Goal: Transaction & Acquisition: Purchase product/service

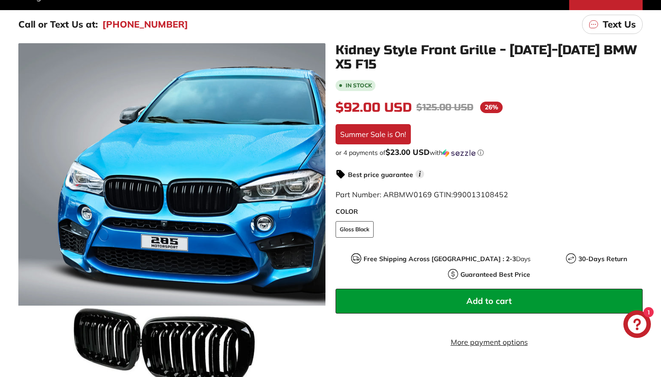
scroll to position [140, 0]
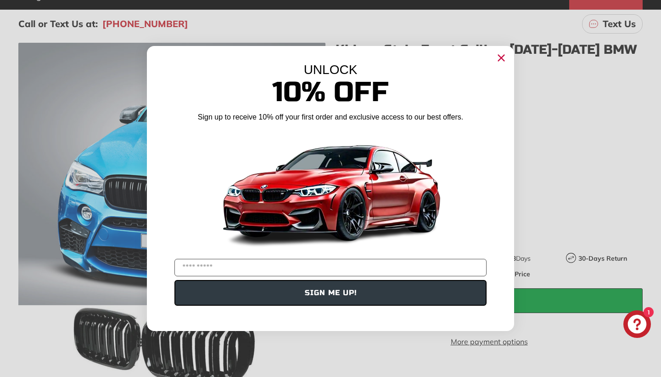
click at [501, 56] on circle "Close dialog" at bounding box center [502, 58] width 14 height 14
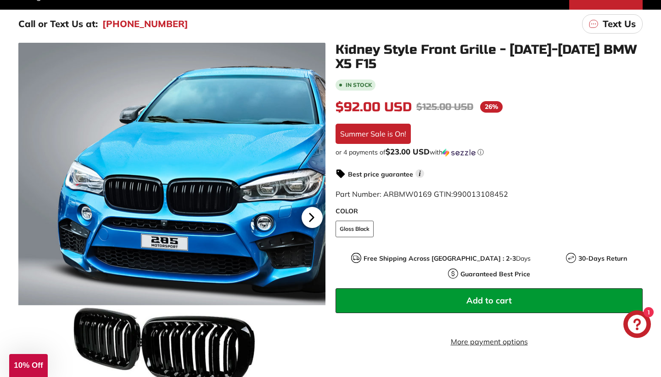
click at [310, 218] on icon at bounding box center [312, 217] width 4 height 8
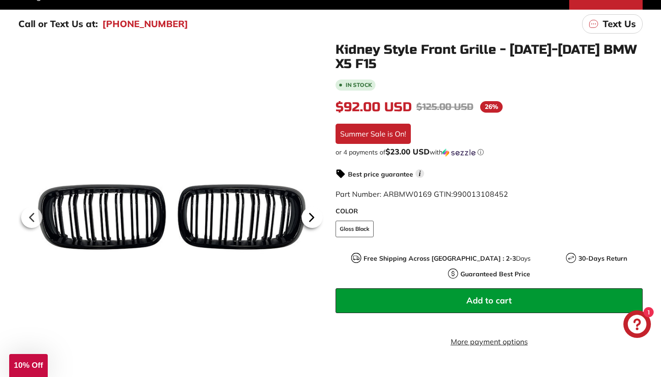
click at [315, 217] on icon at bounding box center [311, 217] width 21 height 21
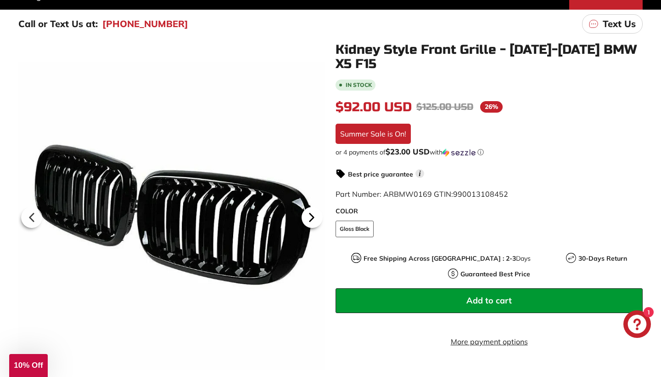
click at [315, 217] on icon at bounding box center [311, 217] width 21 height 21
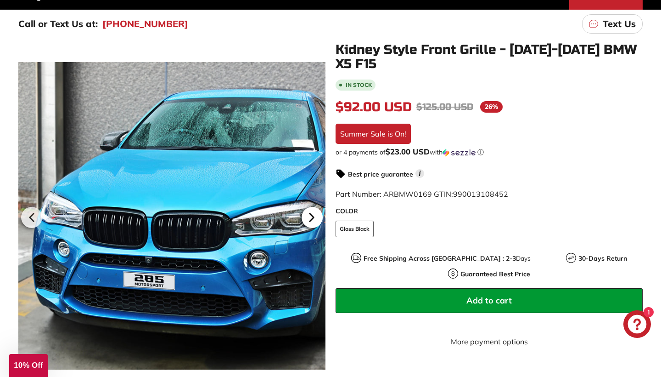
click at [316, 217] on icon at bounding box center [311, 217] width 21 height 21
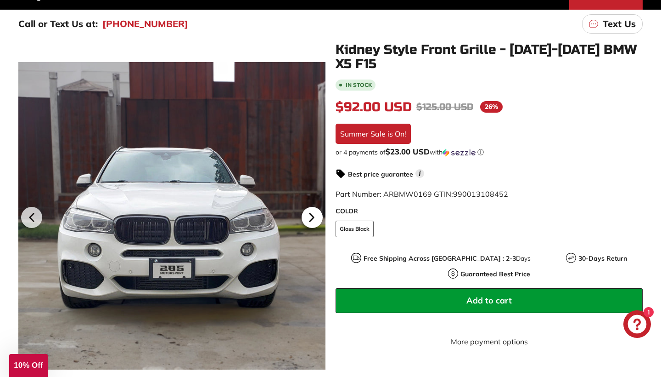
click at [316, 217] on icon at bounding box center [311, 217] width 21 height 21
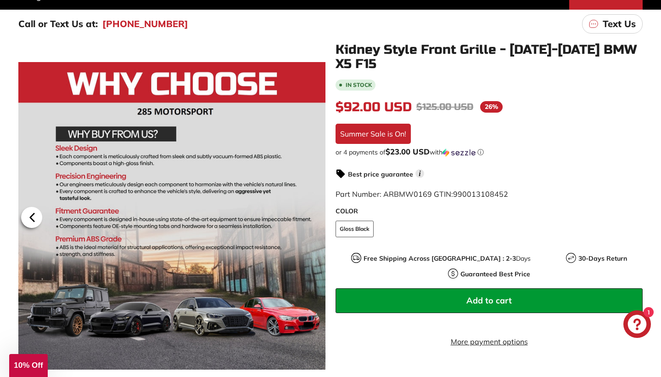
click at [29, 215] on icon at bounding box center [32, 217] width 21 height 21
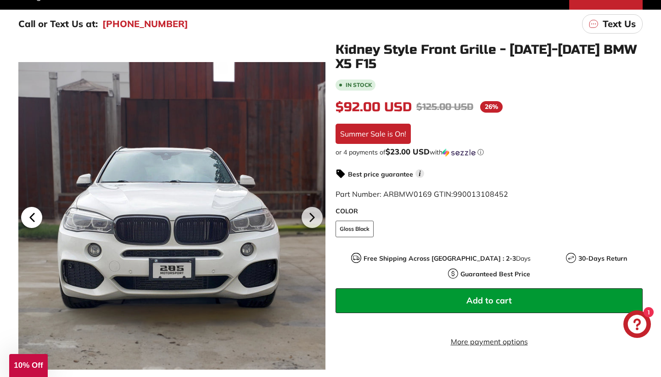
click at [30, 215] on icon at bounding box center [32, 217] width 21 height 21
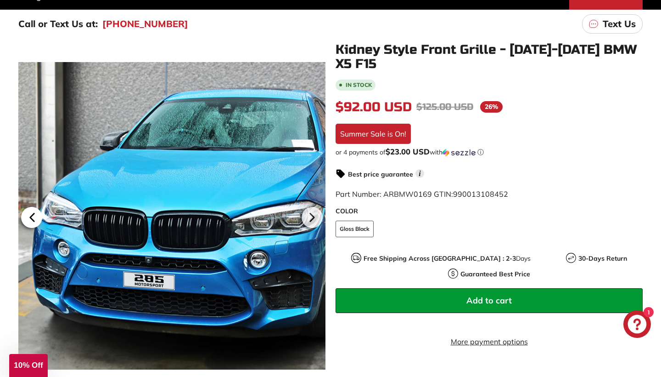
click at [30, 215] on icon at bounding box center [32, 217] width 21 height 21
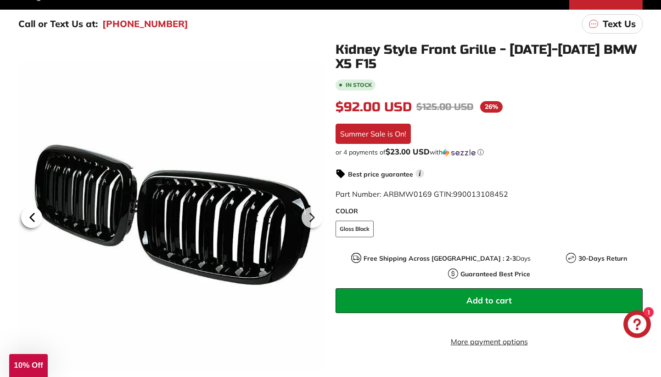
click at [30, 215] on icon at bounding box center [32, 217] width 21 height 21
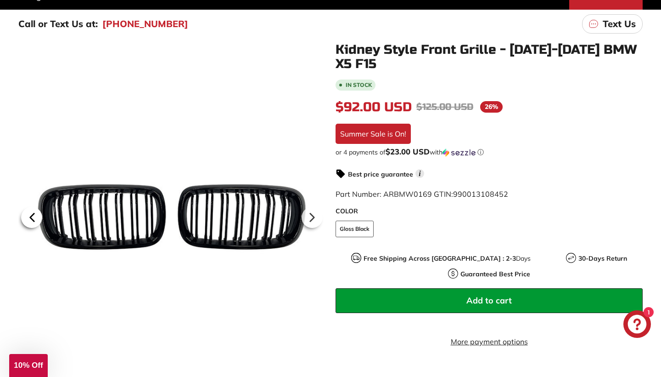
click at [30, 215] on icon at bounding box center [32, 217] width 21 height 21
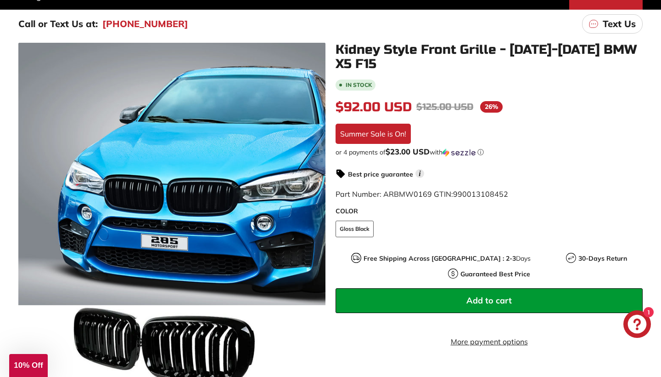
click at [433, 288] on button "Add to cart" at bounding box center [489, 300] width 307 height 25
